Goal: Navigation & Orientation: Understand site structure

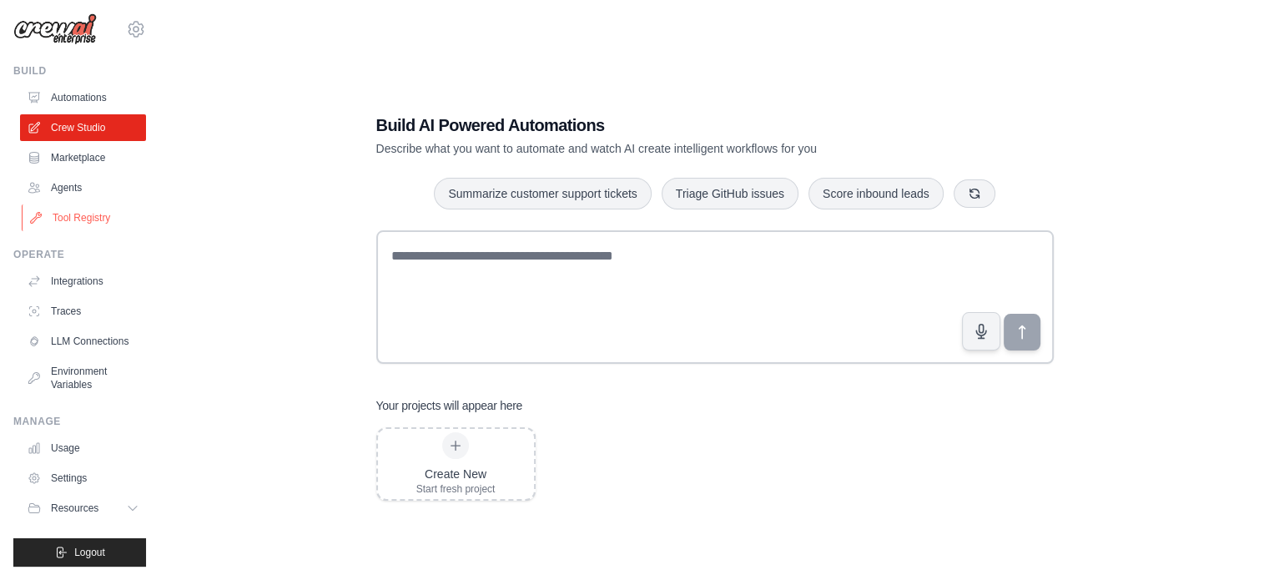
scroll to position [18, 0]
click at [80, 268] on link "Integrations" at bounding box center [85, 281] width 126 height 27
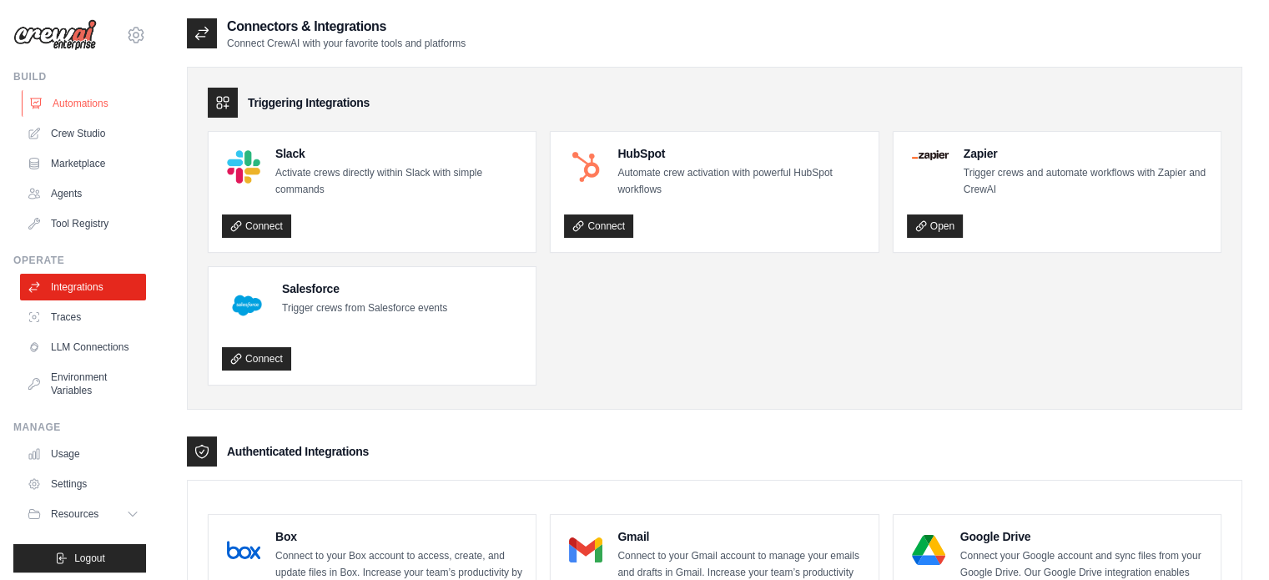
click at [88, 103] on link "Automations" at bounding box center [85, 103] width 126 height 27
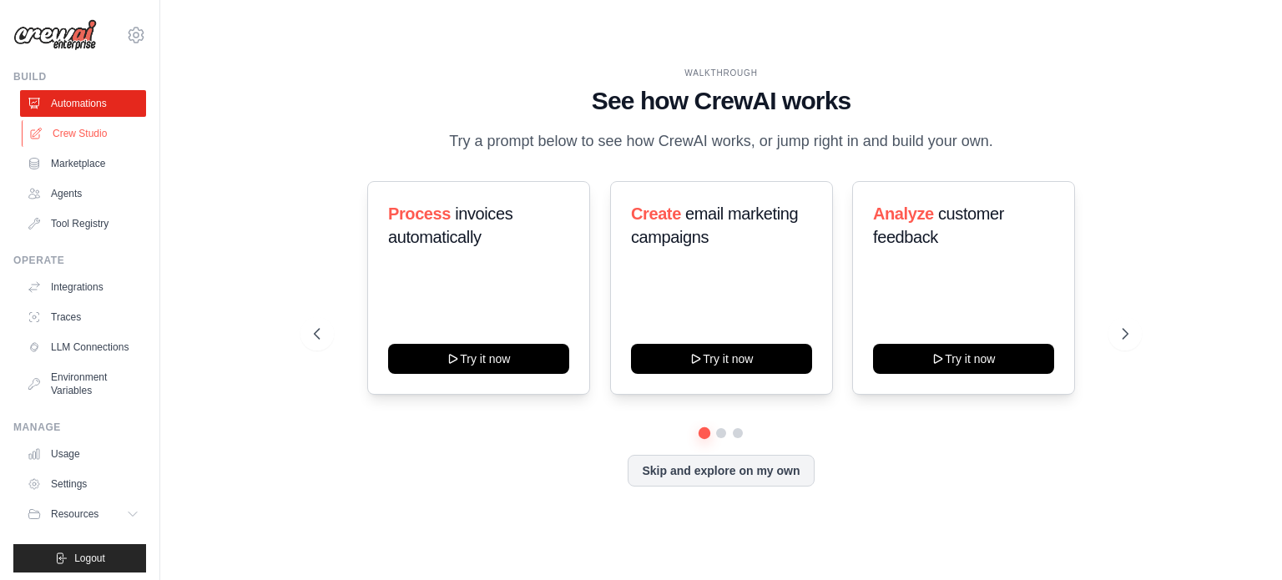
click at [68, 125] on link "Crew Studio" at bounding box center [85, 133] width 126 height 27
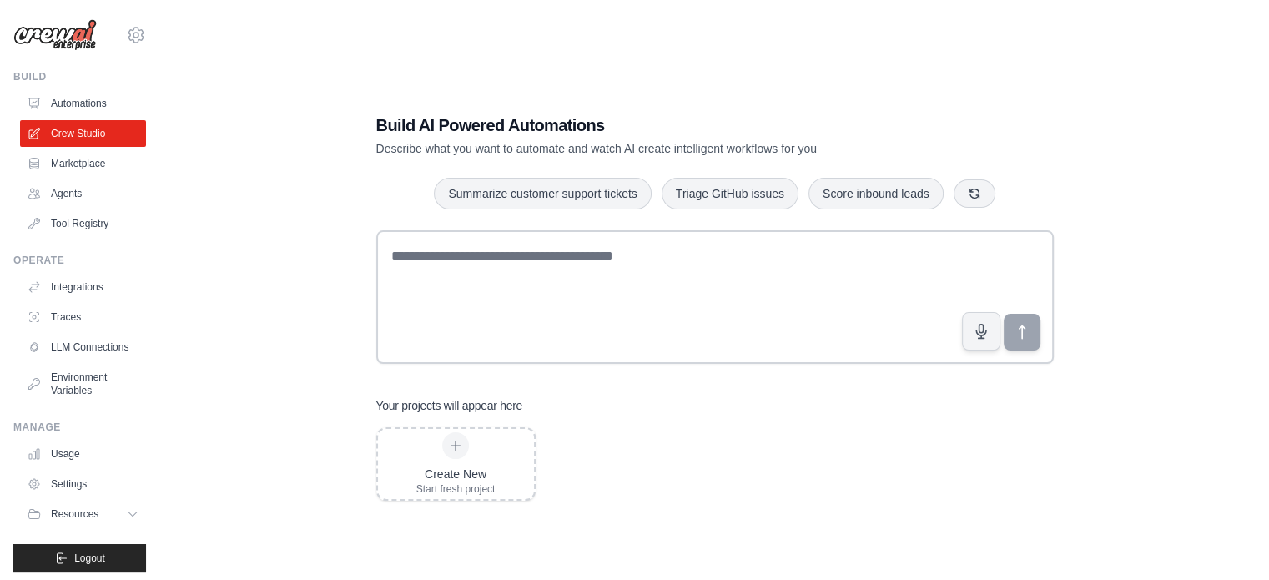
scroll to position [33, 0]
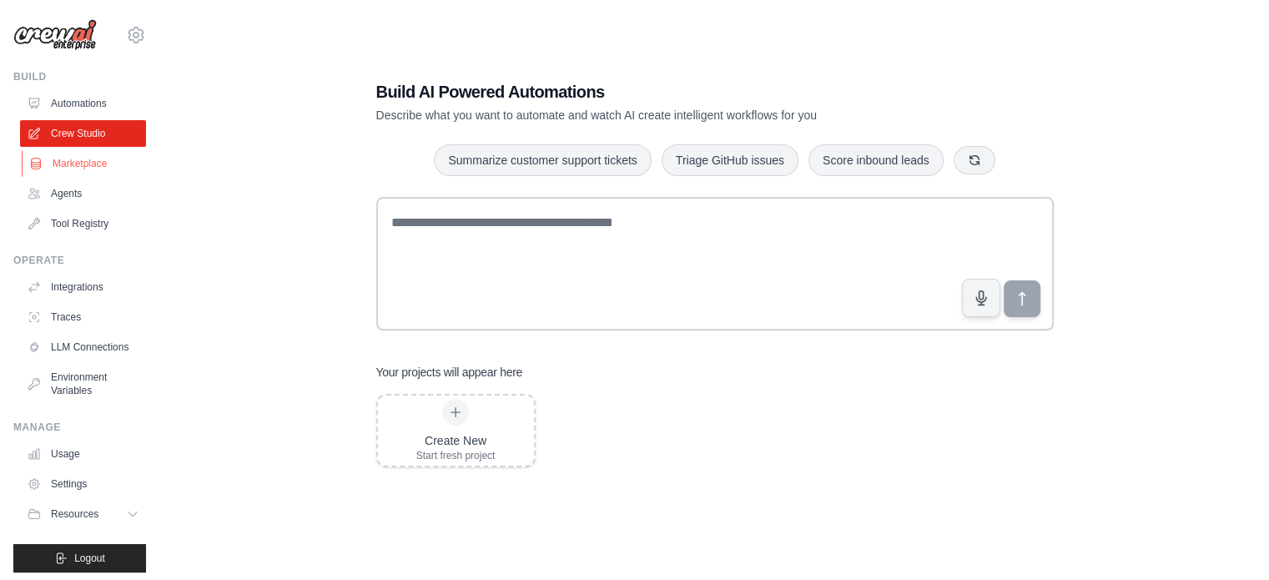
click at [103, 162] on link "Marketplace" at bounding box center [85, 163] width 126 height 27
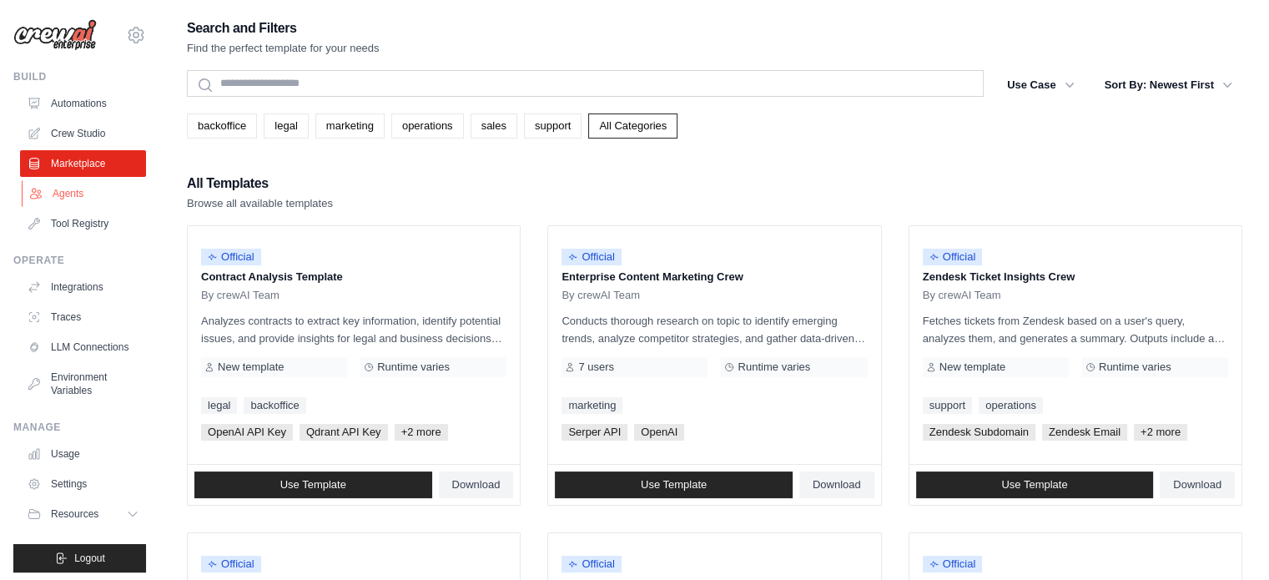
click at [87, 192] on link "Agents" at bounding box center [85, 193] width 126 height 27
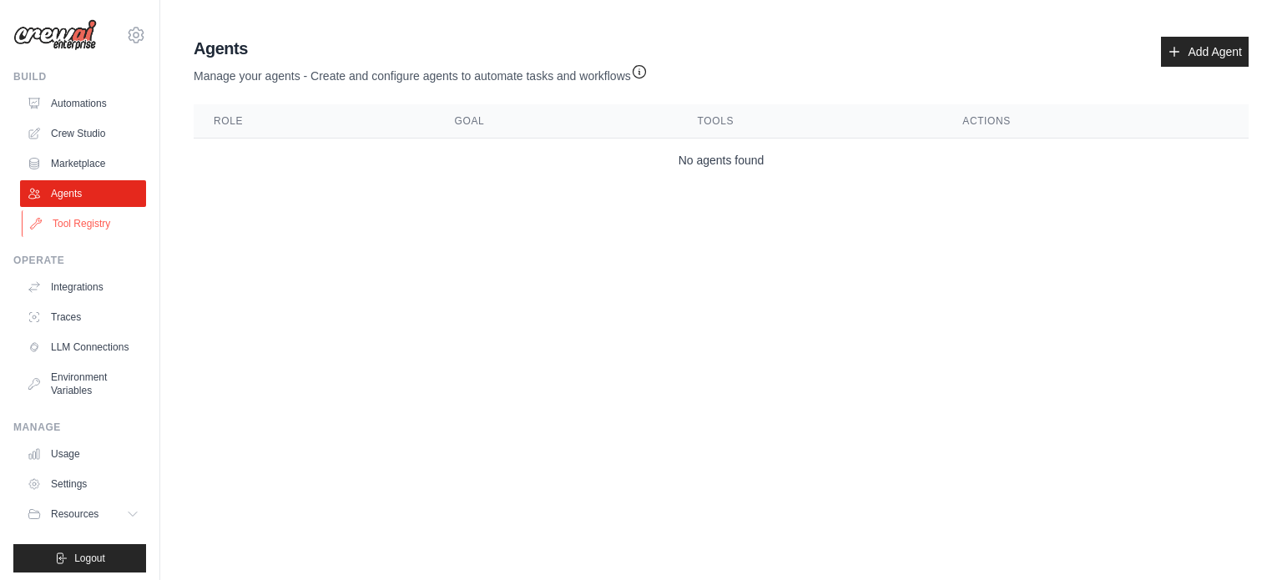
click at [97, 219] on link "Tool Registry" at bounding box center [85, 223] width 126 height 27
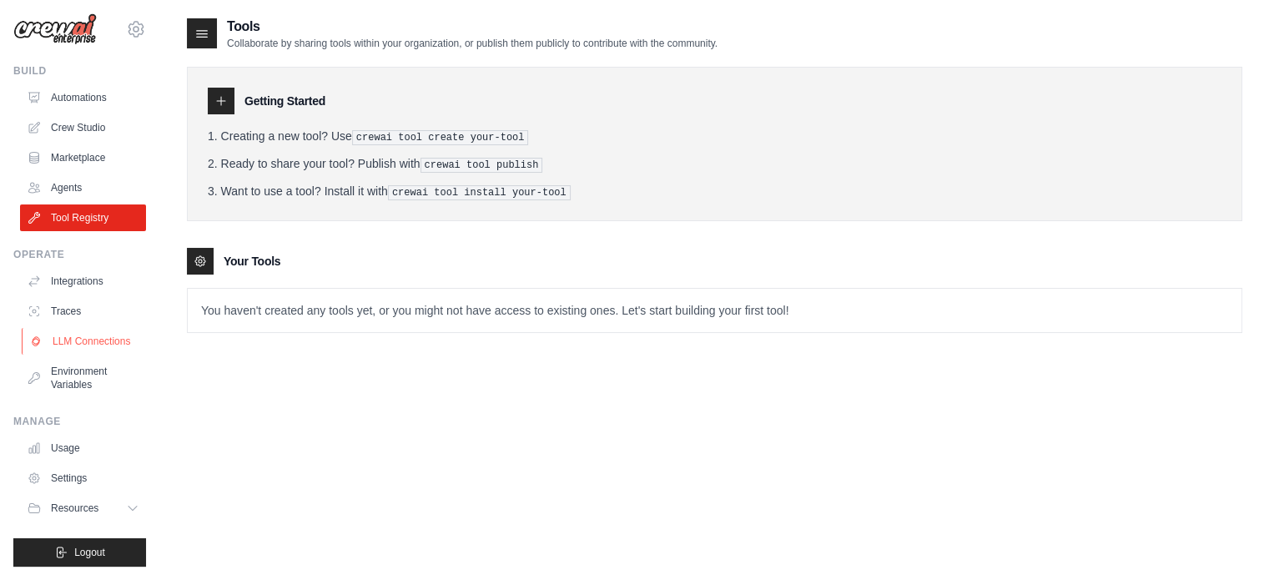
scroll to position [18, 0]
click at [63, 446] on link "Usage" at bounding box center [85, 448] width 126 height 27
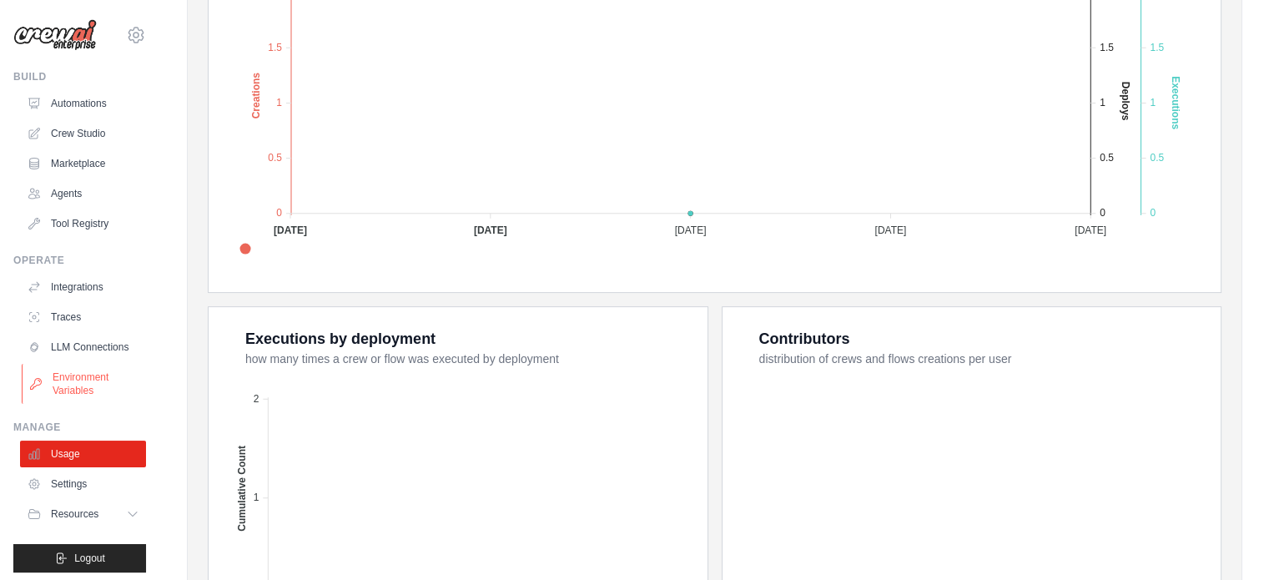
scroll to position [18, 0]
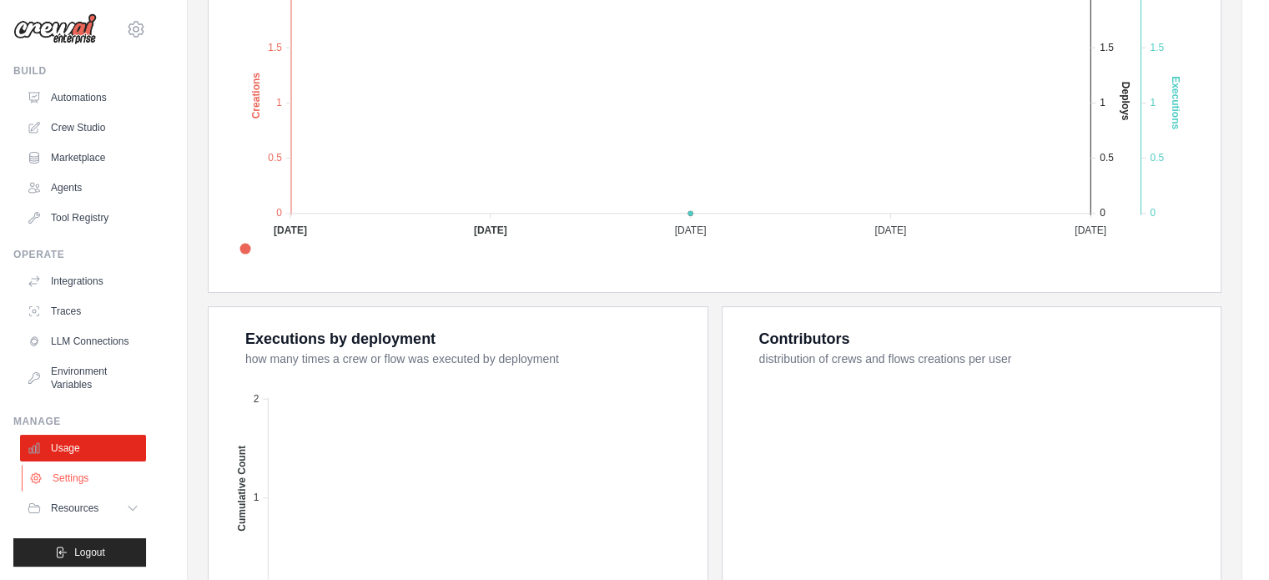
click at [77, 480] on link "Settings" at bounding box center [85, 478] width 126 height 27
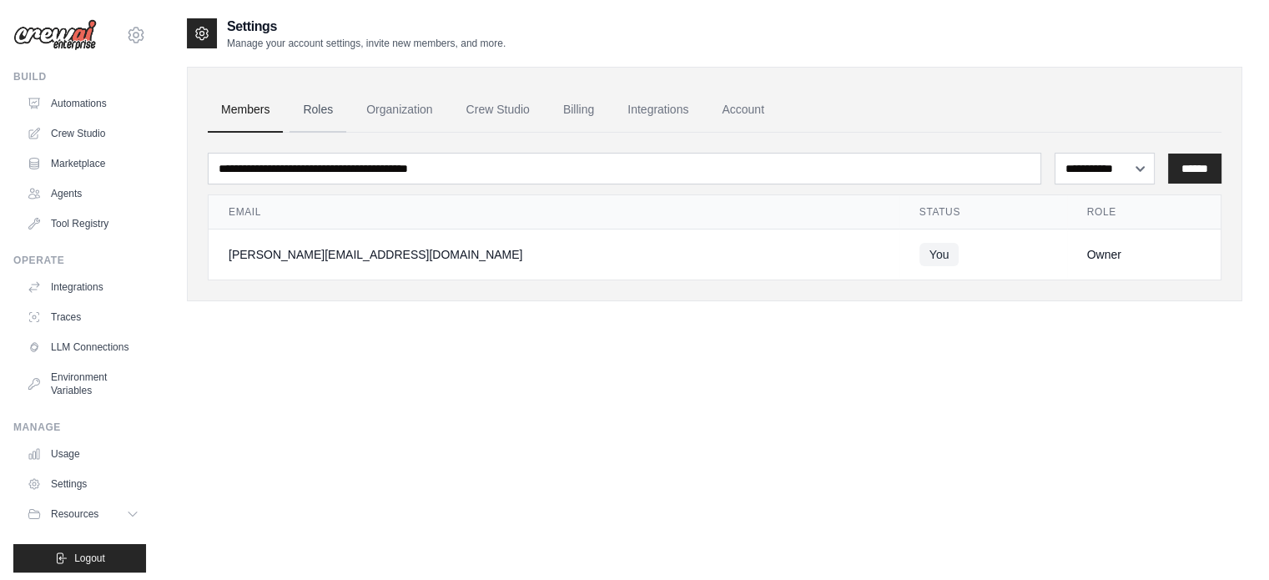
click at [309, 107] on link "Roles" at bounding box center [318, 110] width 57 height 45
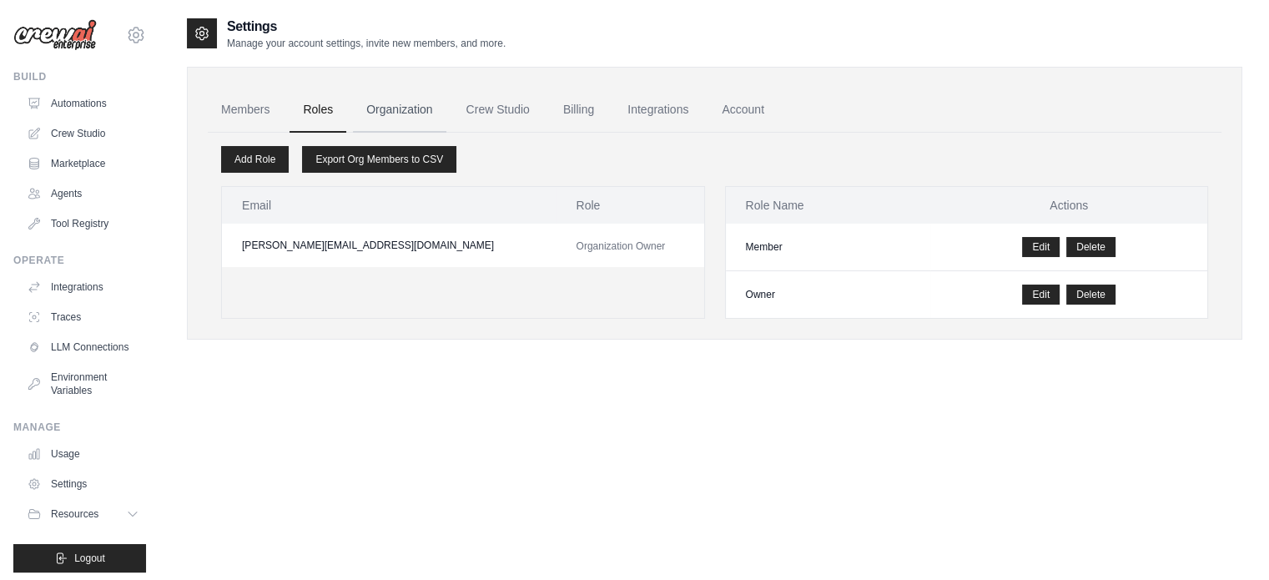
click at [393, 108] on link "Organization" at bounding box center [399, 110] width 93 height 45
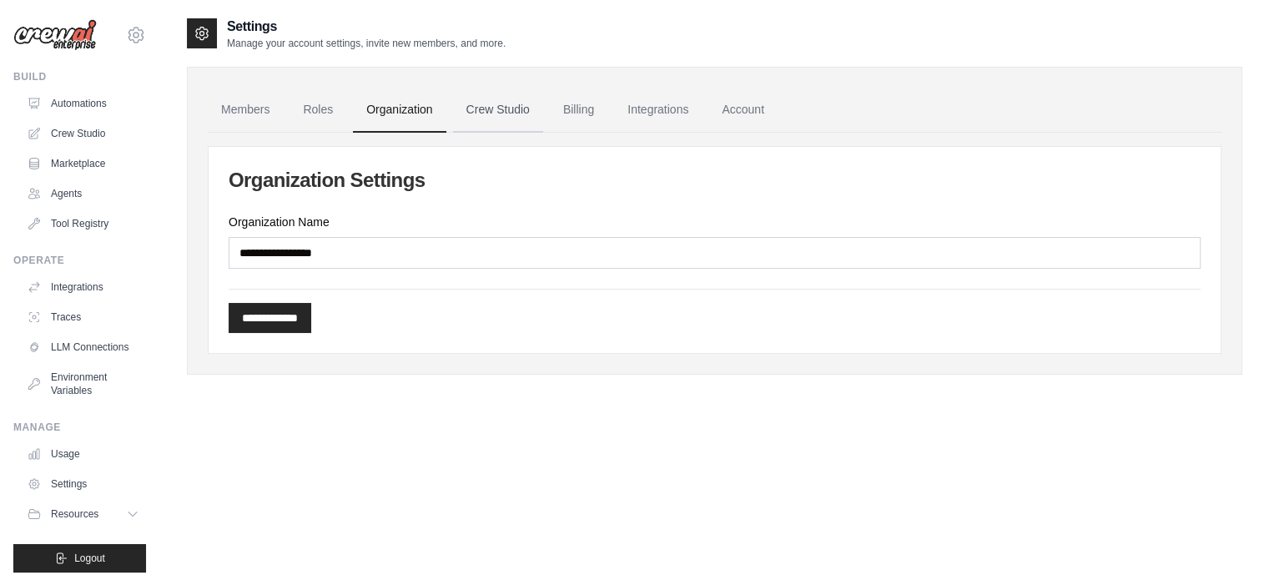
click at [486, 104] on link "Crew Studio" at bounding box center [498, 110] width 90 height 45
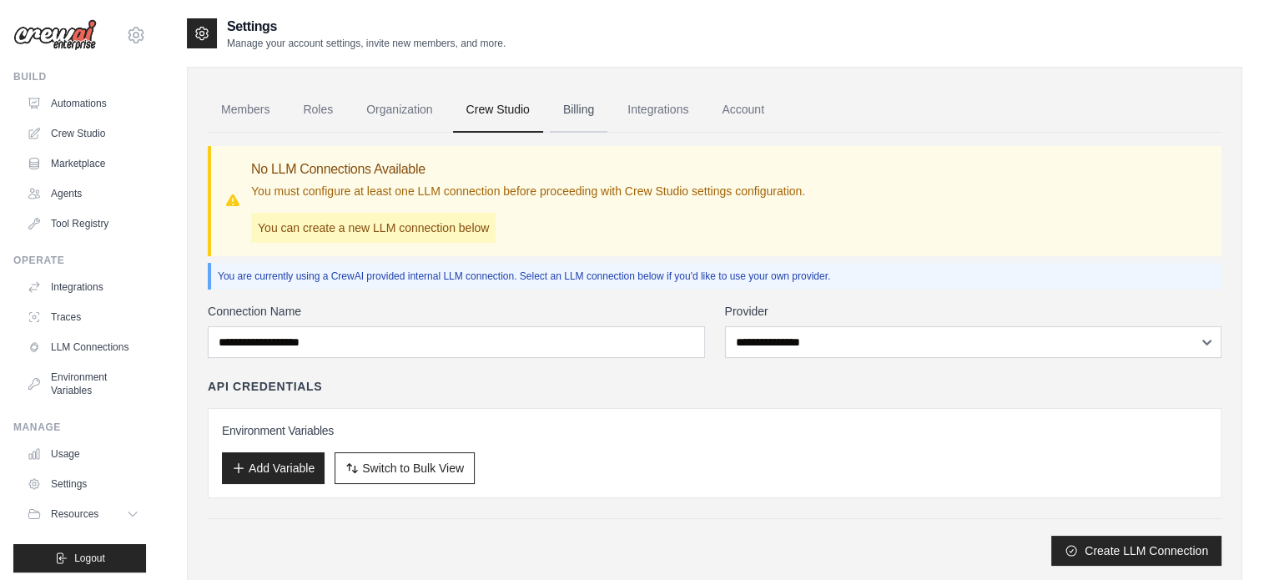
click at [593, 116] on link "Billing" at bounding box center [579, 110] width 58 height 45
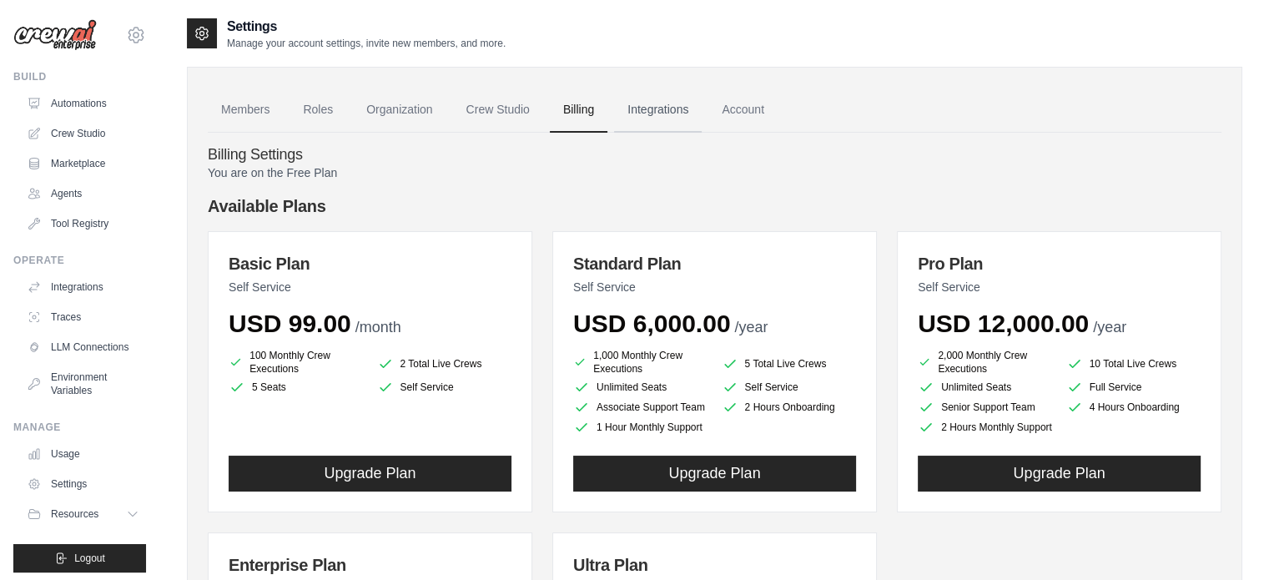
drag, startPoint x: 0, startPoint y: 0, endPoint x: 661, endPoint y: 109, distance: 669.8
click at [661, 109] on link "Integrations" at bounding box center [658, 110] width 88 height 45
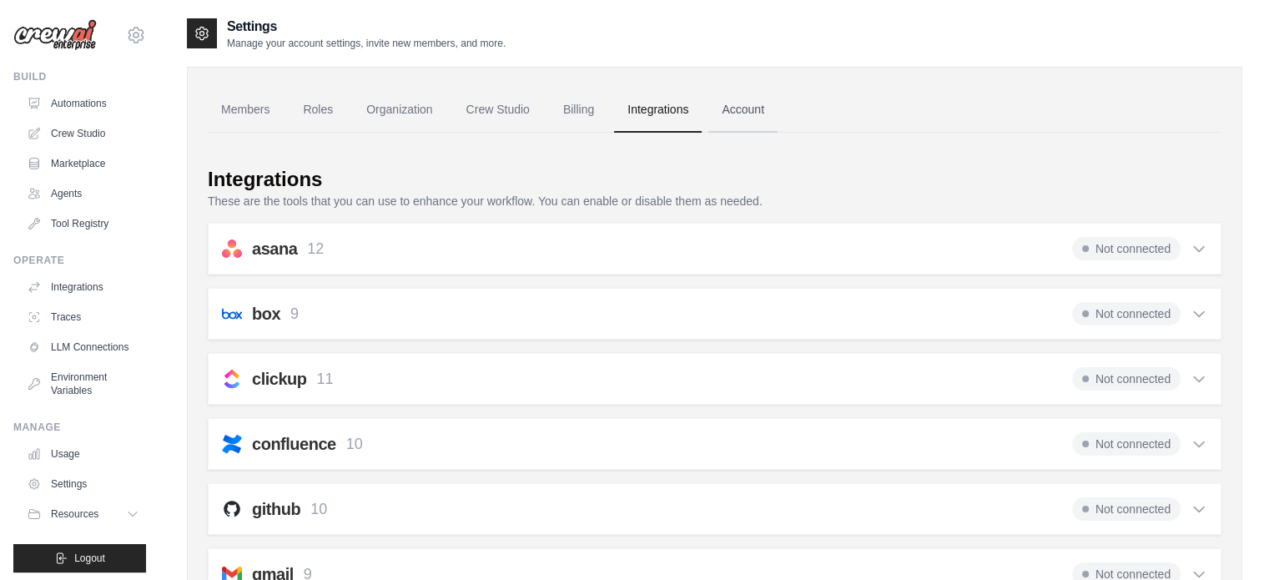
click at [739, 106] on link "Account" at bounding box center [742, 110] width 69 height 45
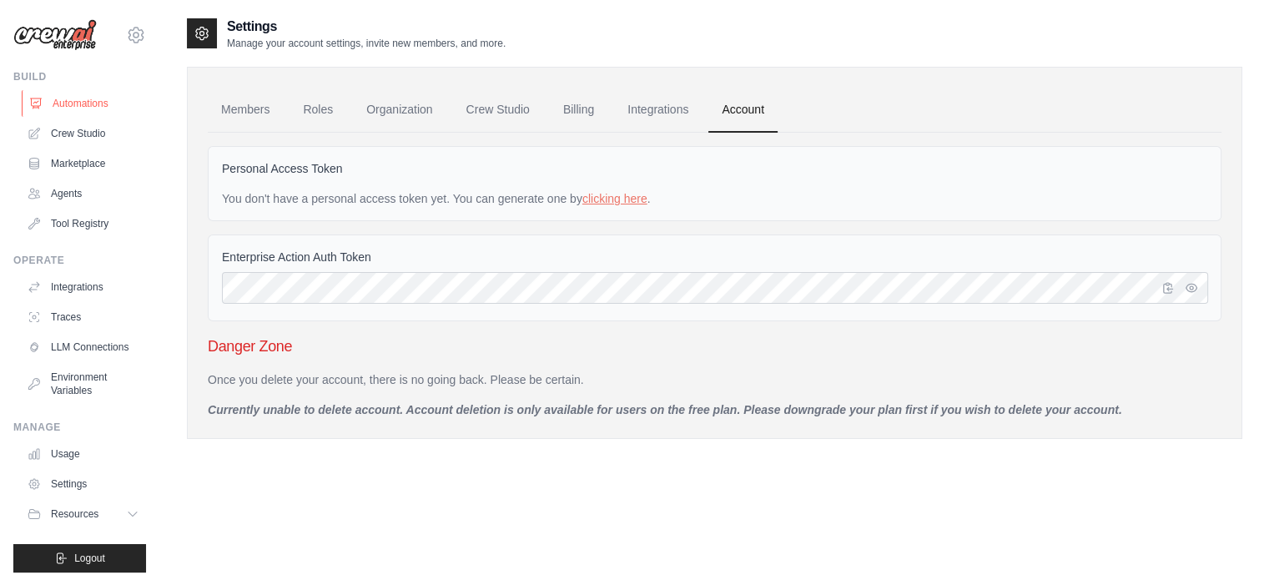
click at [80, 100] on link "Automations" at bounding box center [85, 103] width 126 height 27
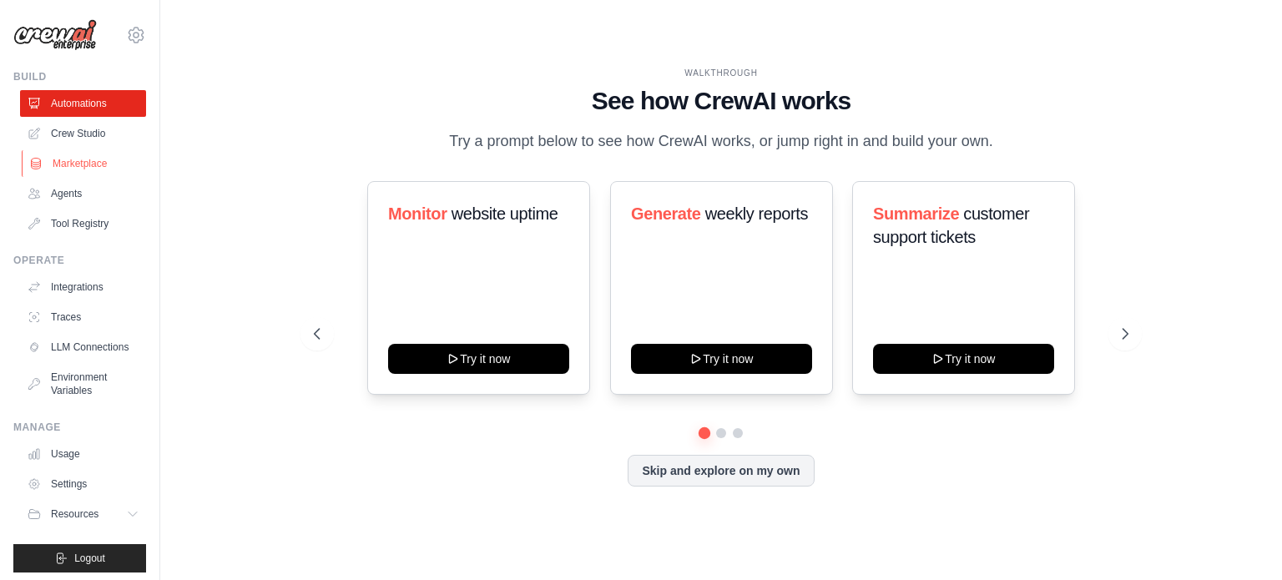
scroll to position [18, 0]
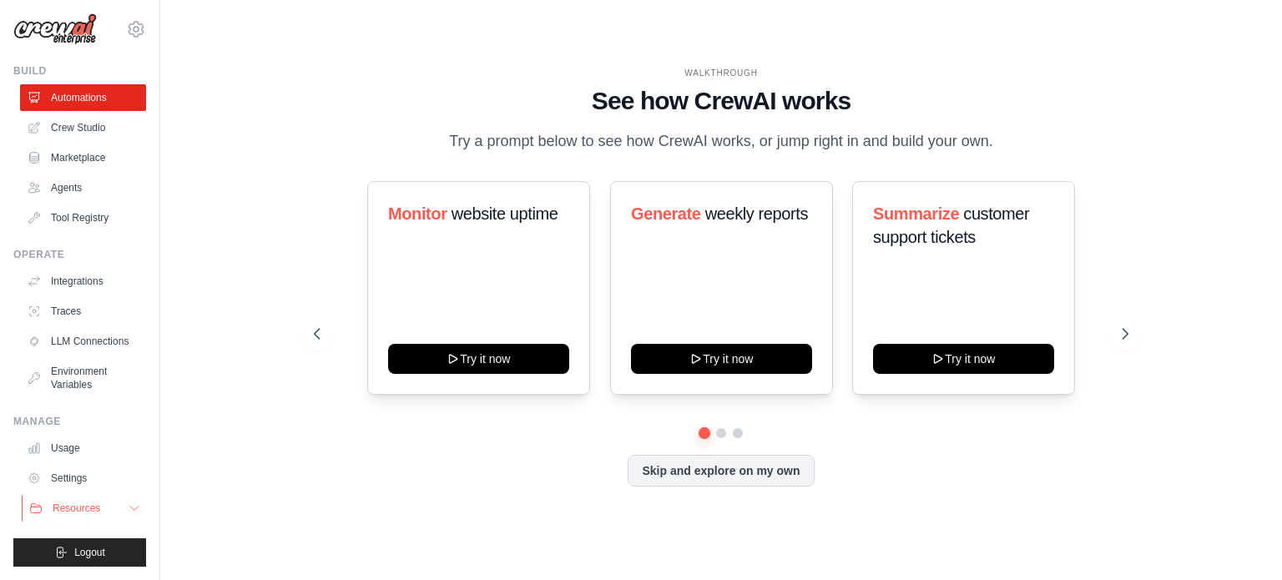
click at [128, 514] on icon at bounding box center [134, 507] width 13 height 13
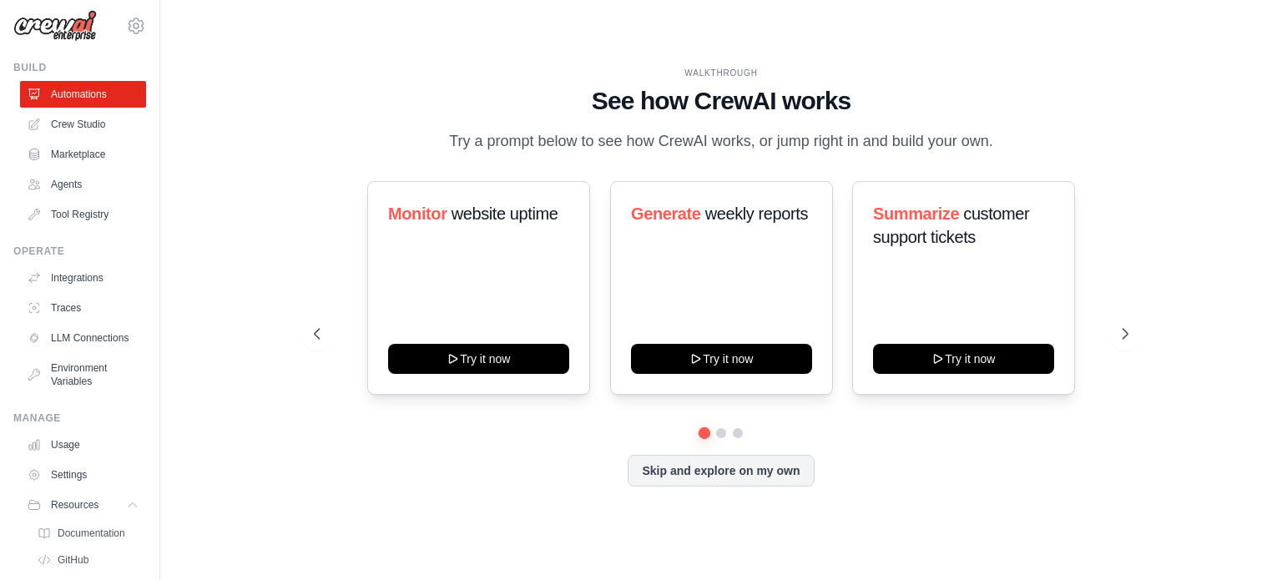
scroll to position [0, 0]
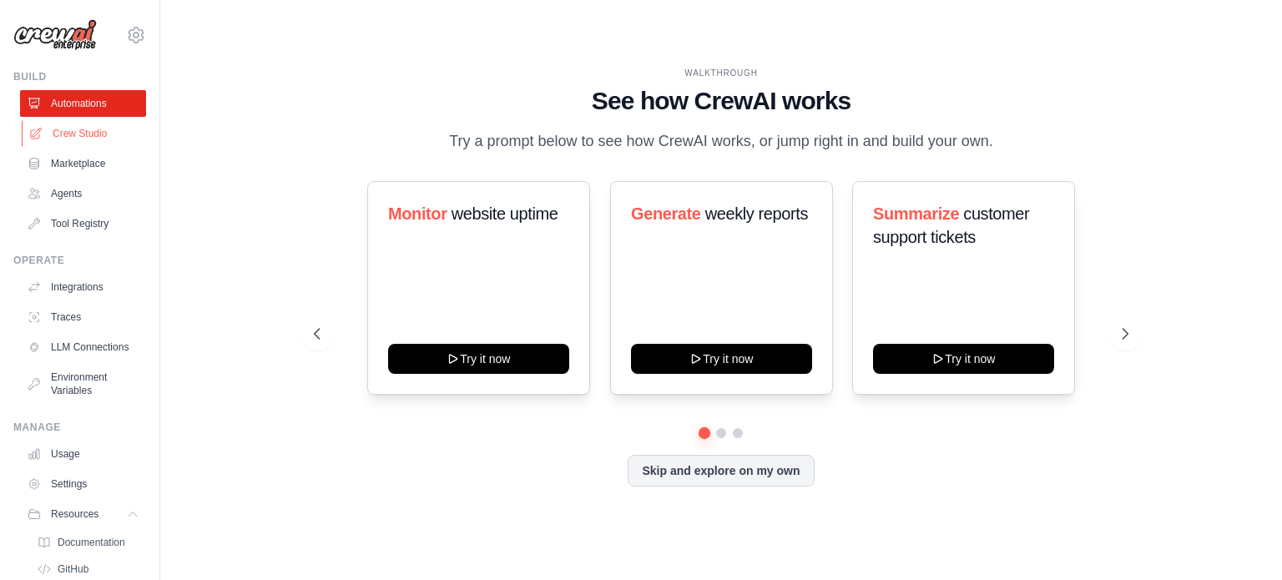
click at [91, 126] on link "Crew Studio" at bounding box center [85, 133] width 126 height 27
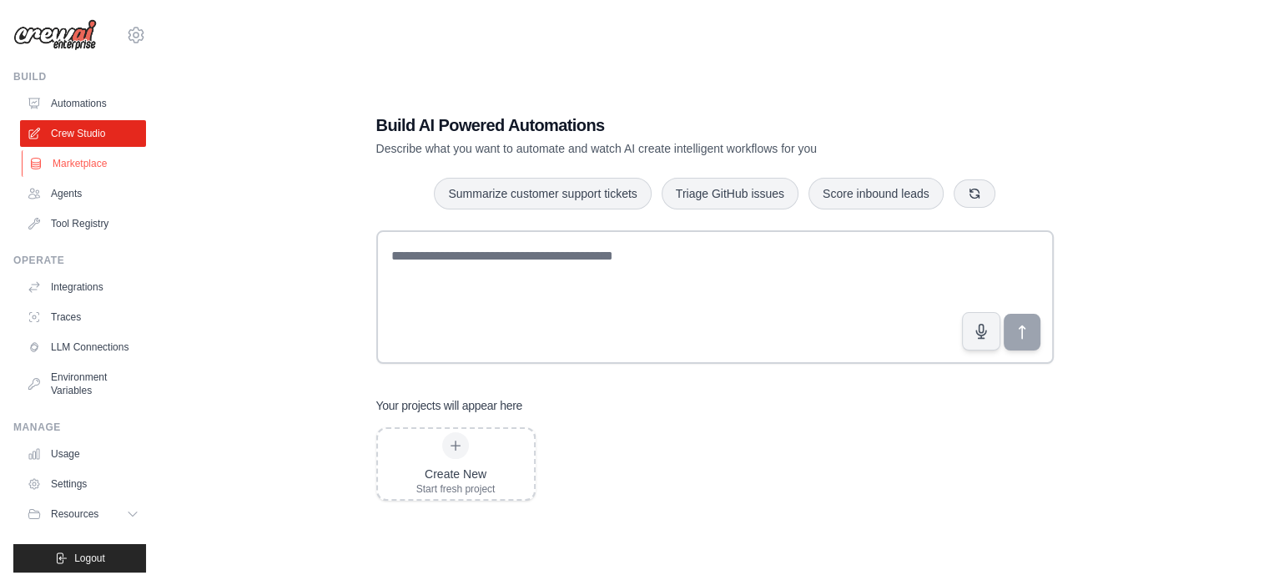
click at [77, 163] on link "Marketplace" at bounding box center [85, 163] width 126 height 27
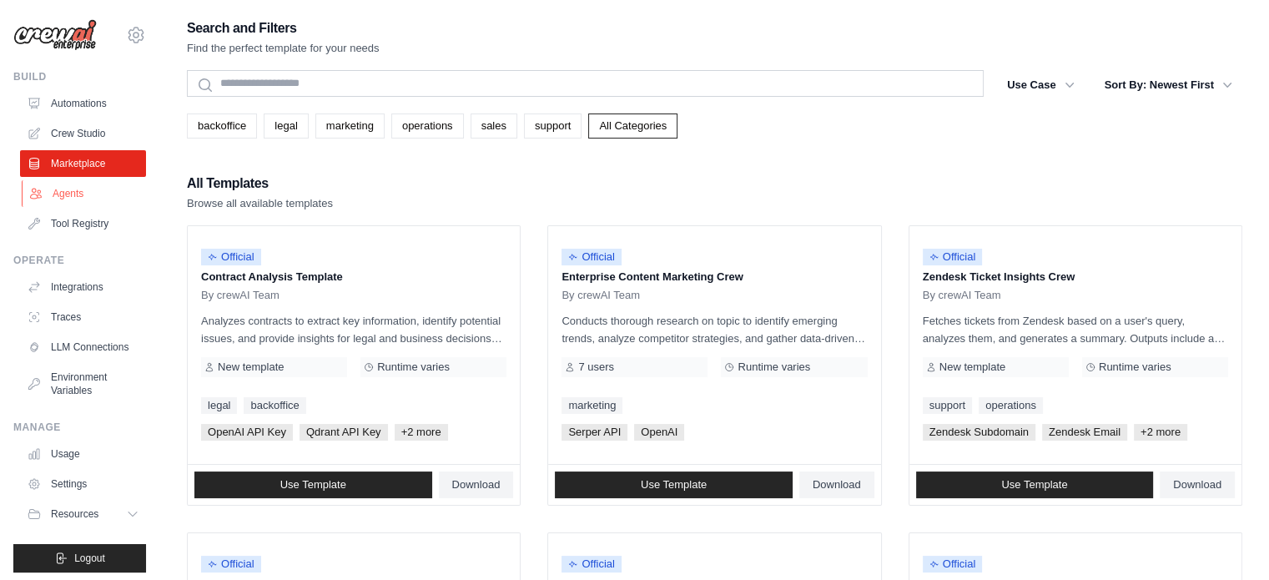
click at [68, 189] on link "Agents" at bounding box center [85, 193] width 126 height 27
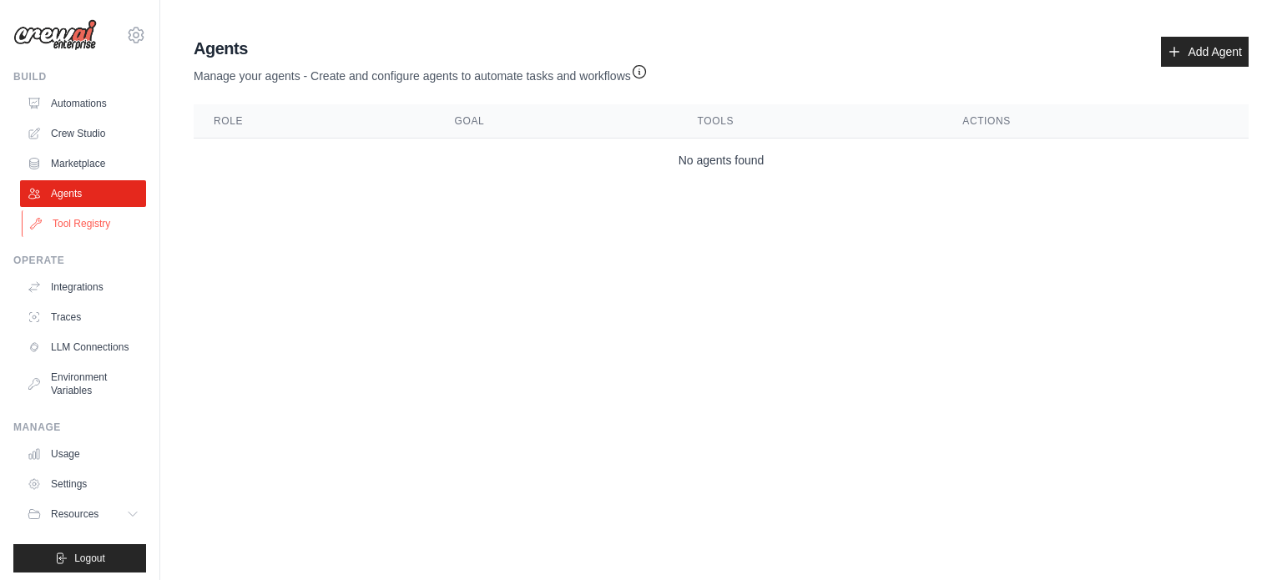
click at [68, 222] on link "Tool Registry" at bounding box center [85, 223] width 126 height 27
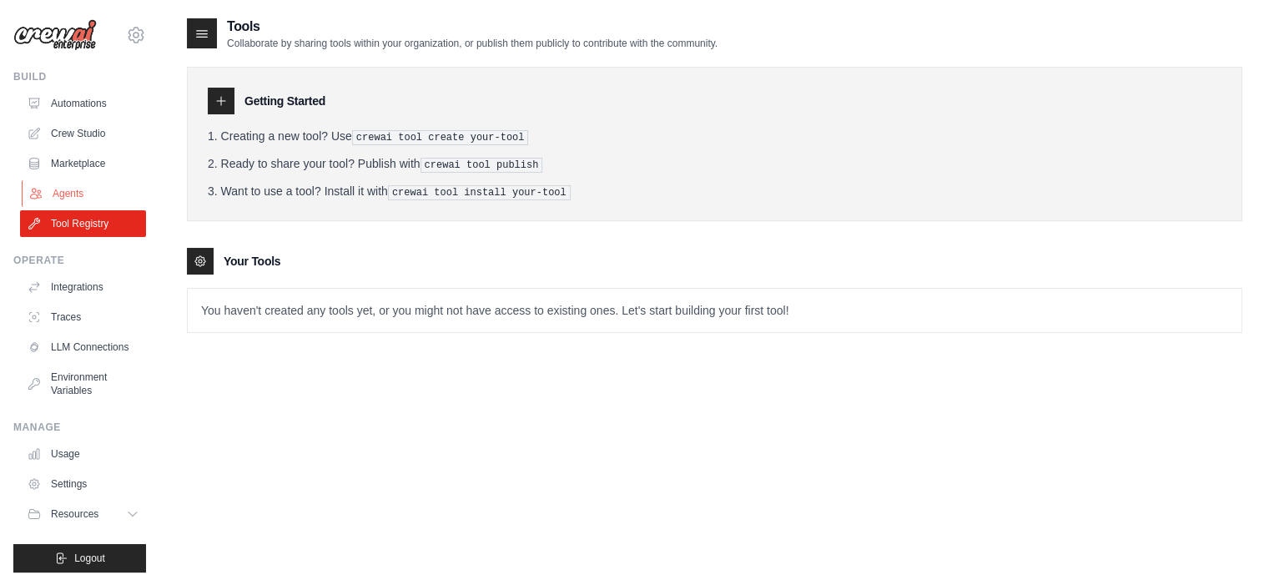
click at [72, 196] on link "Agents" at bounding box center [85, 193] width 126 height 27
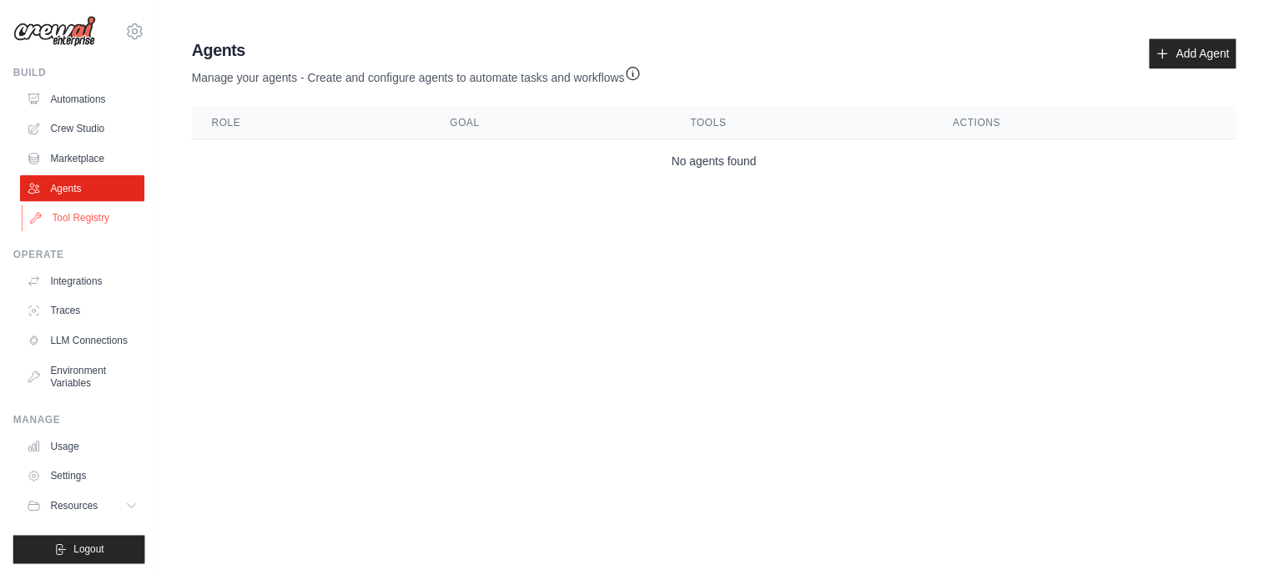
scroll to position [18, 0]
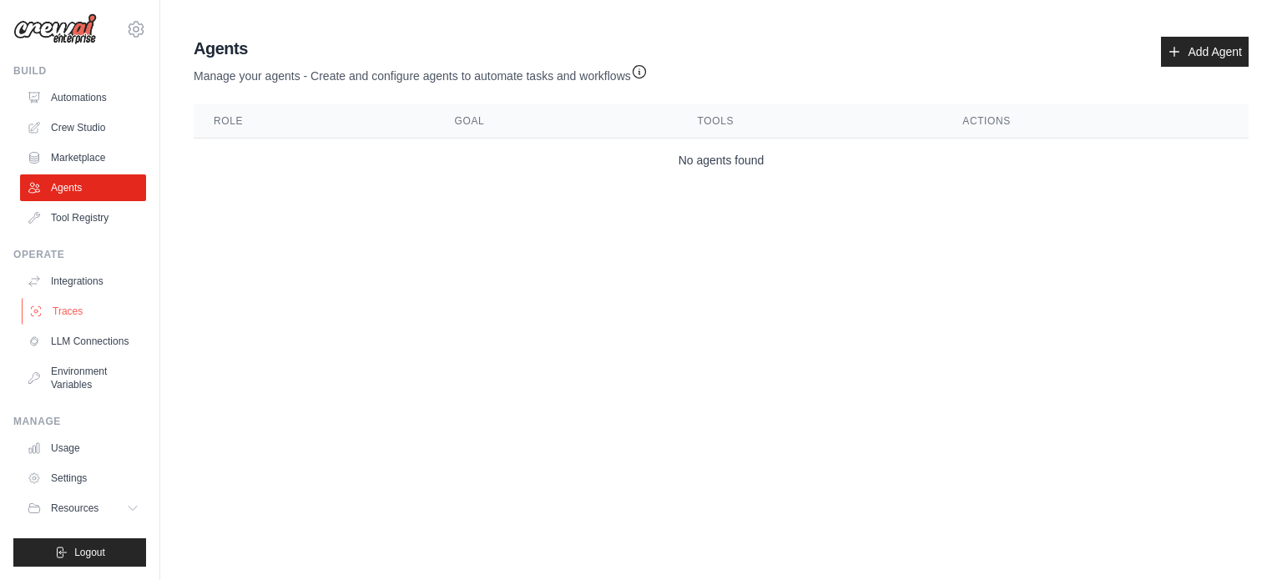
click at [73, 300] on link "Traces" at bounding box center [85, 311] width 126 height 27
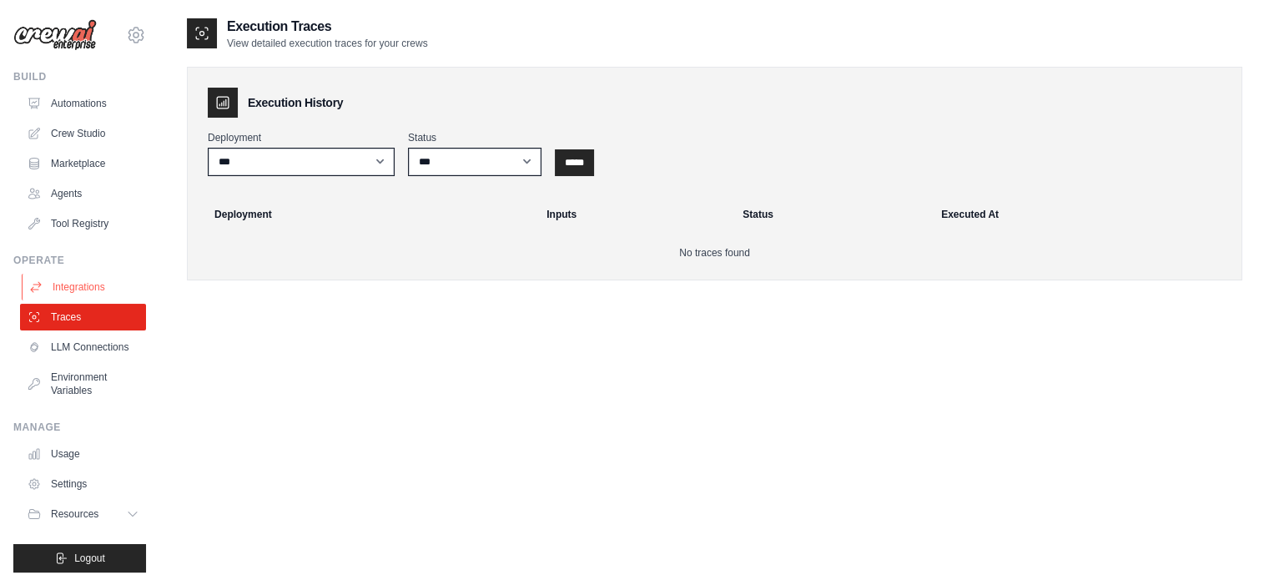
click at [87, 297] on link "Integrations" at bounding box center [85, 287] width 126 height 27
